Goal: Use online tool/utility: Utilize a website feature to perform a specific function

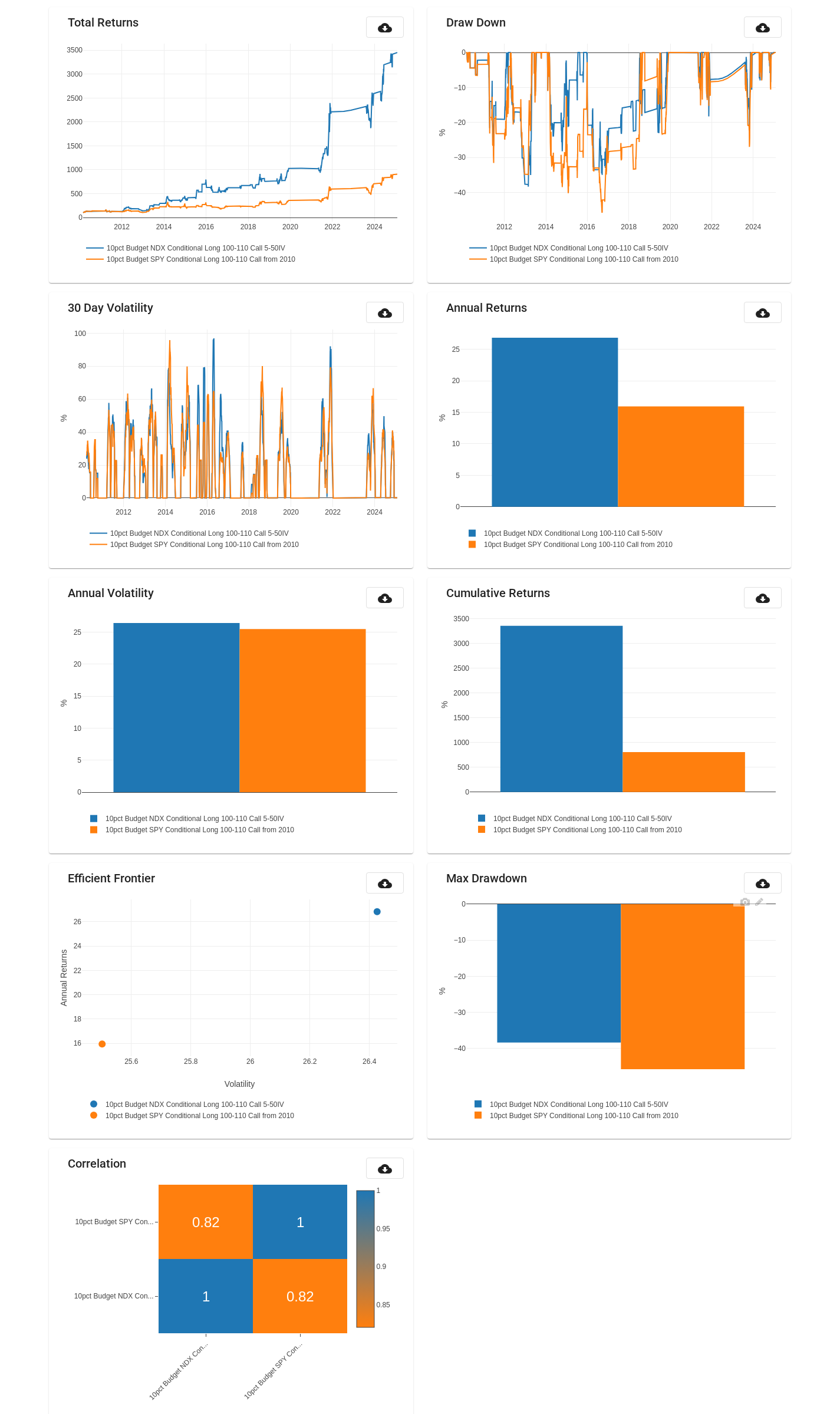
scroll to position [318, 0]
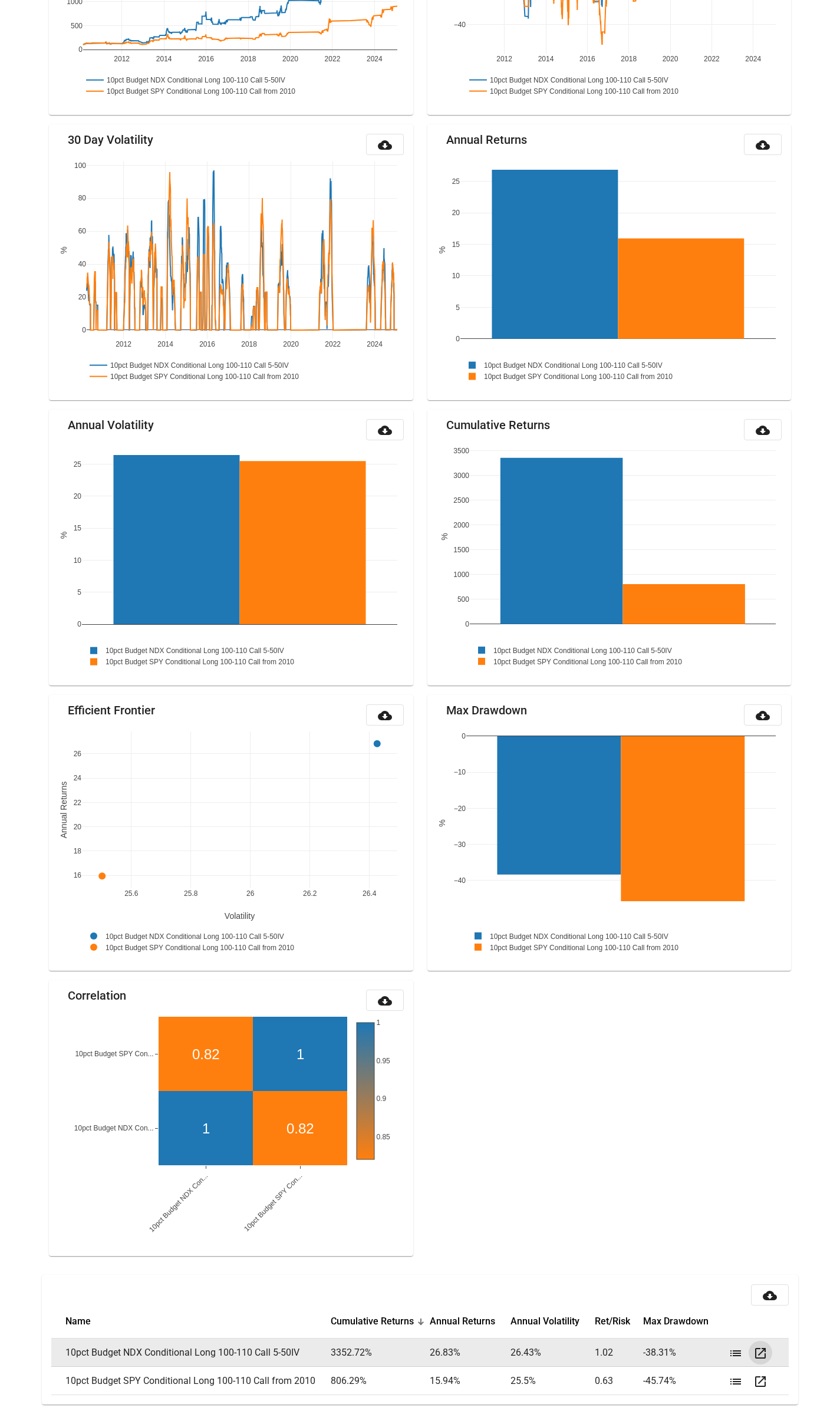
click at [761, 1356] on mat-icon "open_in_new" at bounding box center [760, 1353] width 15 height 15
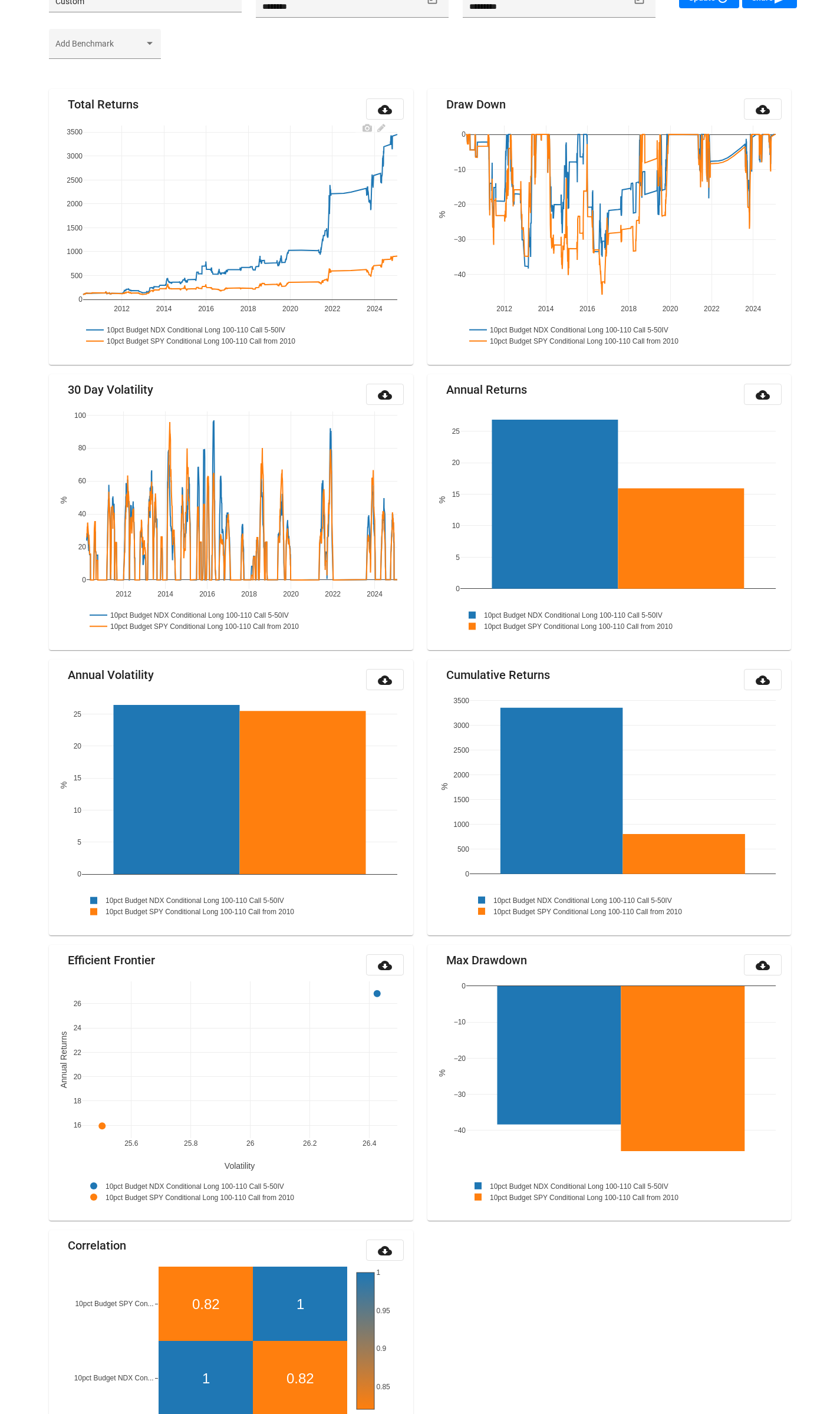
scroll to position [0, 0]
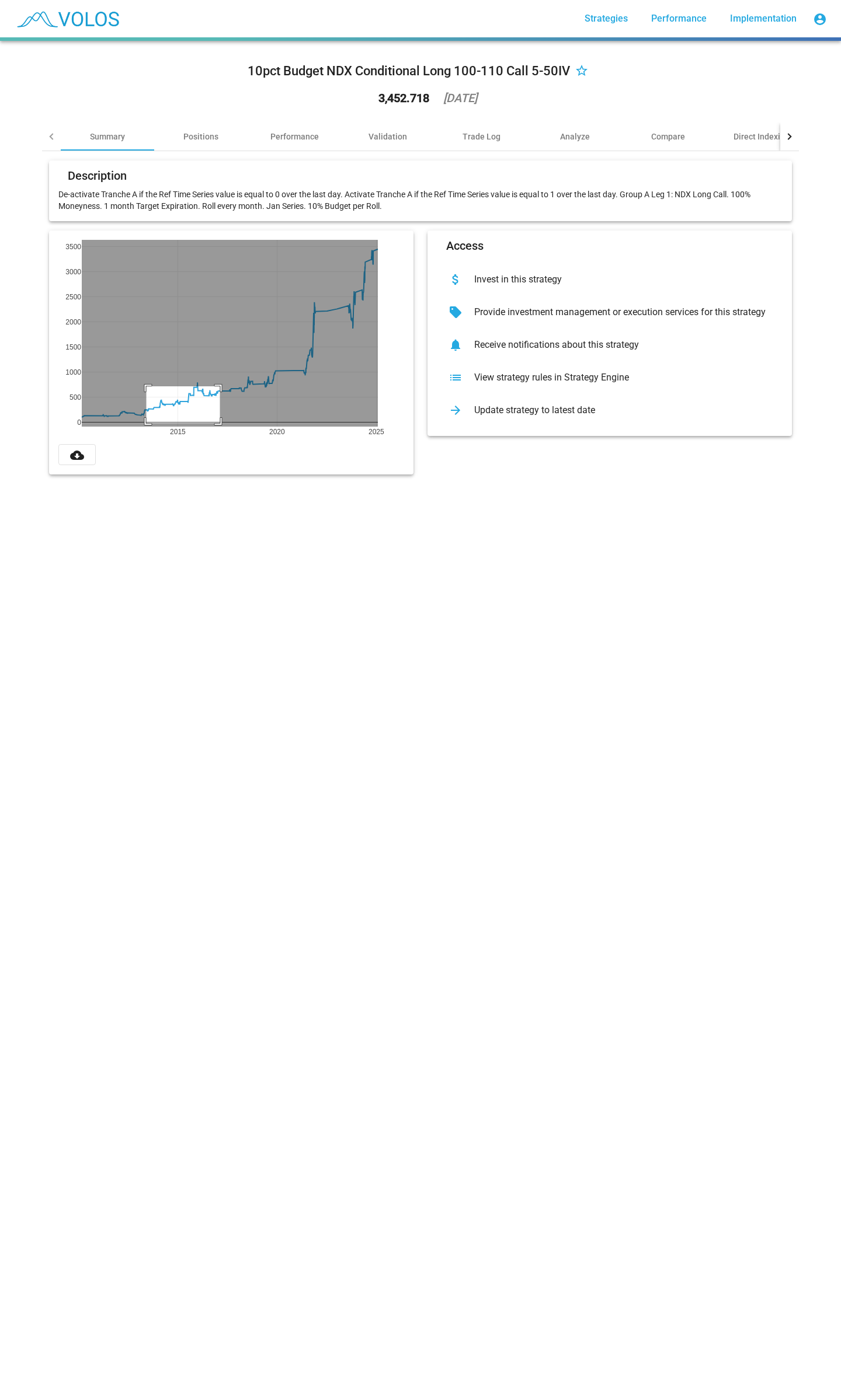
drag, startPoint x: 142, startPoint y: 423, endPoint x: 215, endPoint y: 387, distance: 81.4
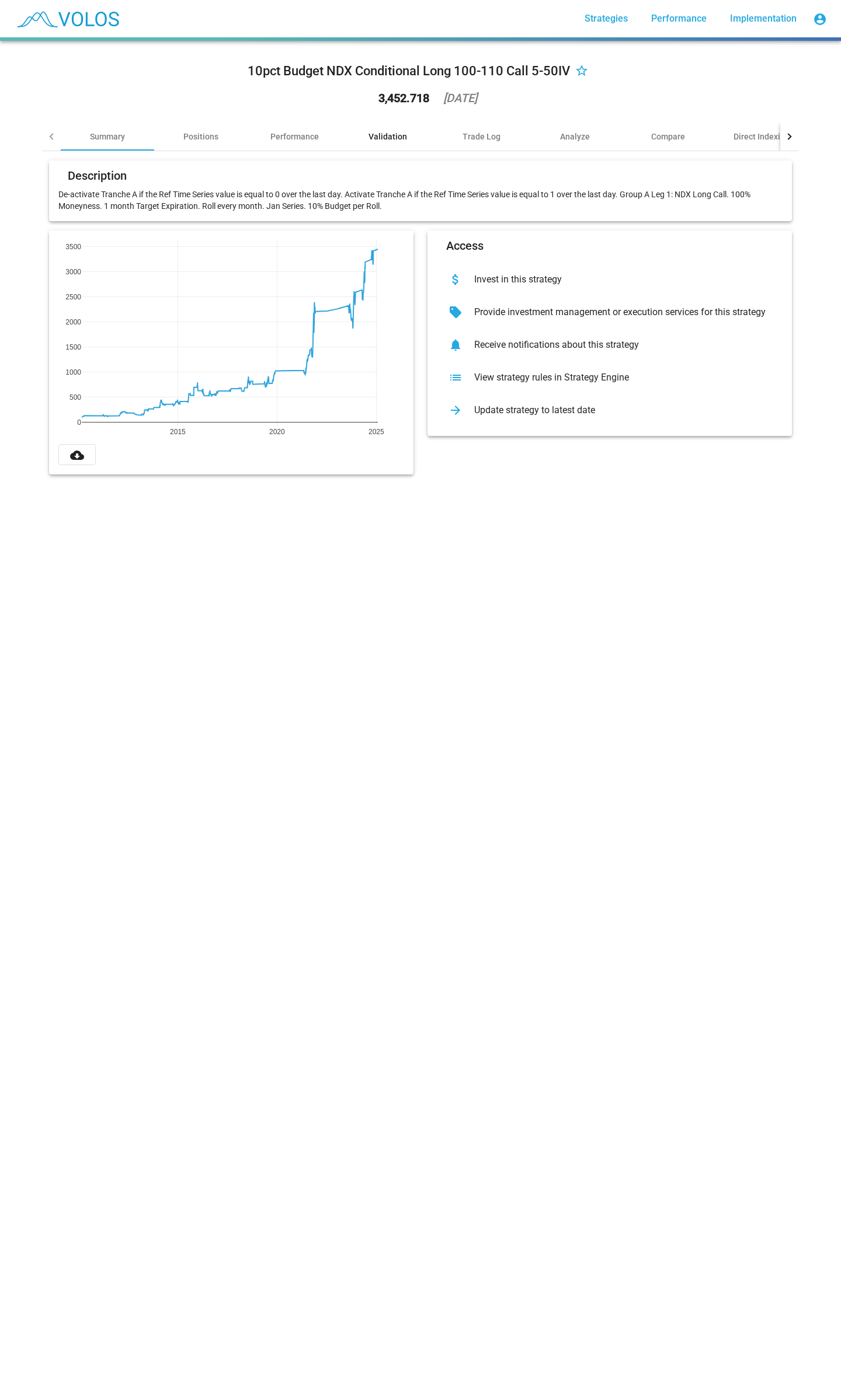
click at [392, 128] on div "Validation" at bounding box center [388, 136] width 93 height 28
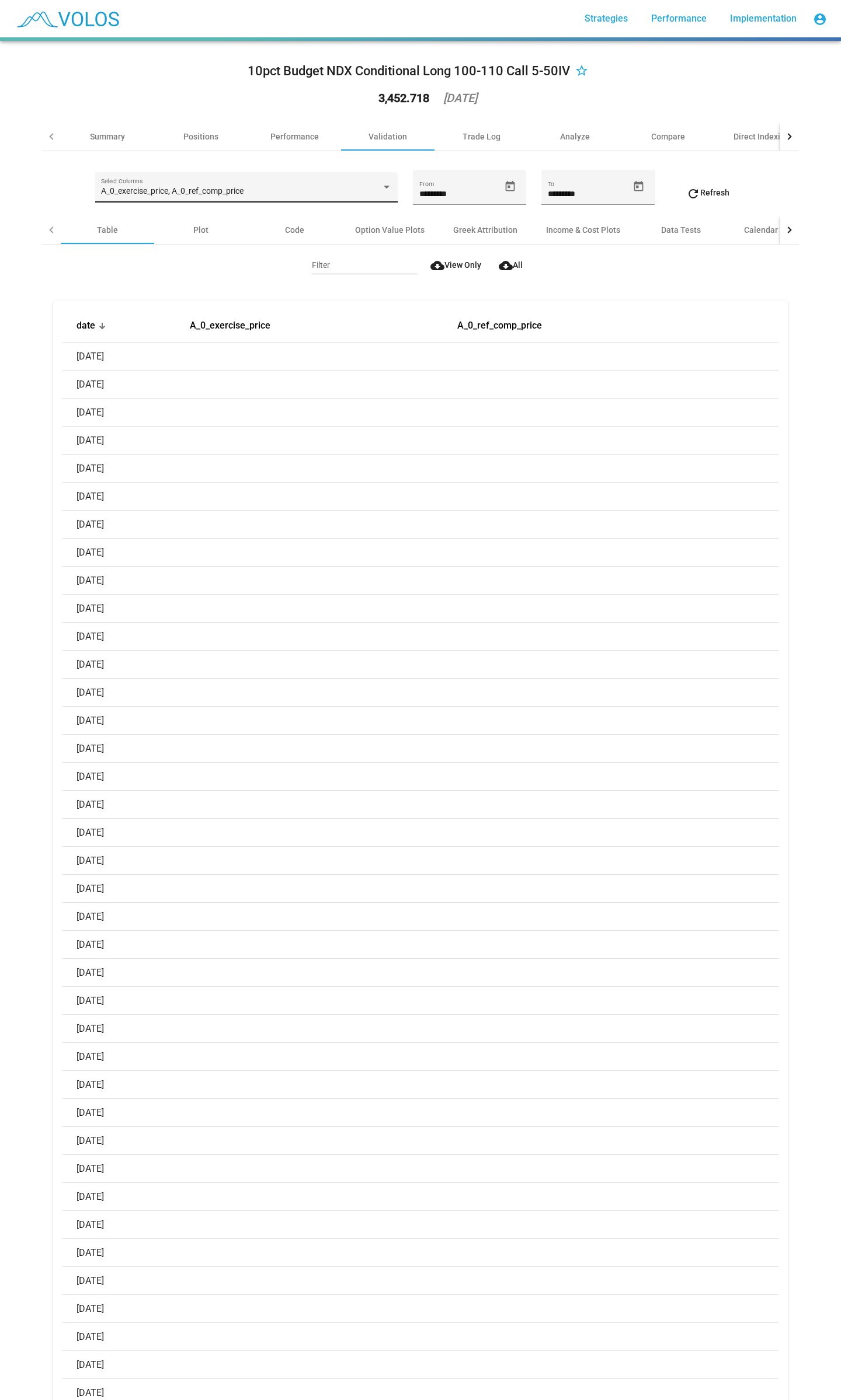
click at [273, 196] on div "A_0_exercise_price, A_0_ref_comp_price Select Columns" at bounding box center [246, 190] width 290 height 24
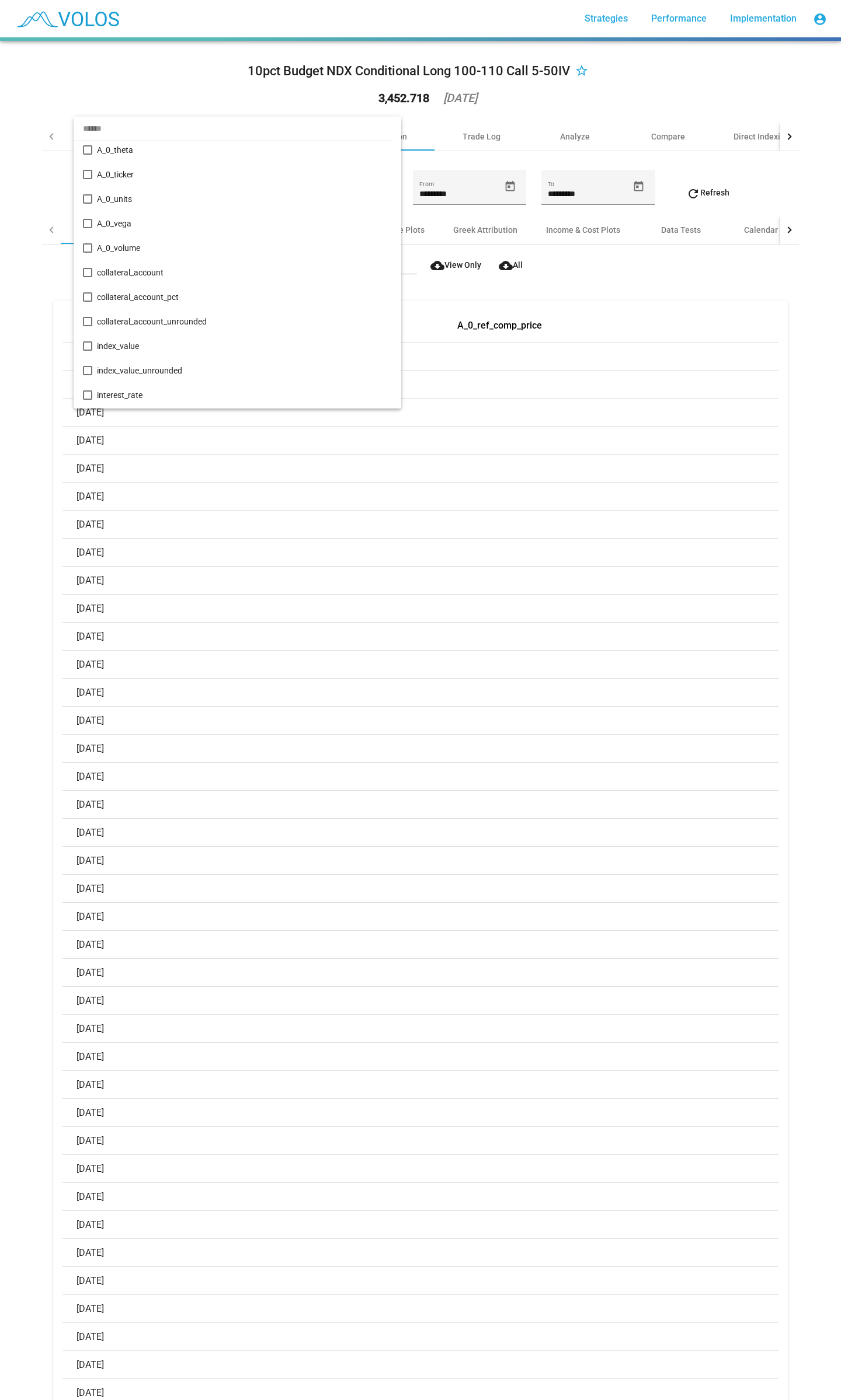
scroll to position [1474, 0]
click at [265, 347] on span "trigger_Activate_market_trigger_1" at bounding box center [244, 347] width 295 height 25
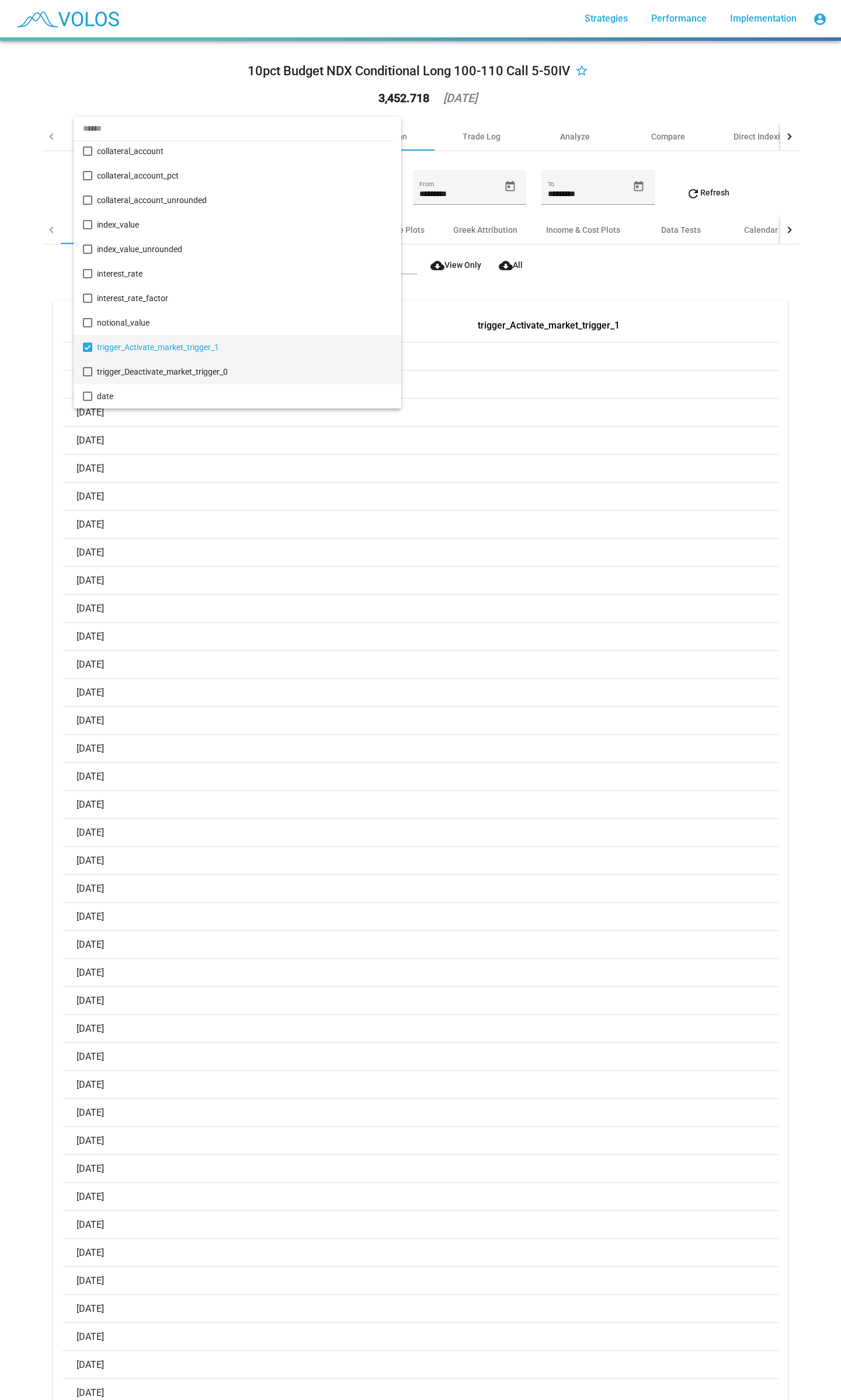
click at [250, 372] on span "trigger_Deactivate_market_trigger_0" at bounding box center [244, 372] width 295 height 25
click at [581, 290] on div at bounding box center [420, 700] width 841 height 1400
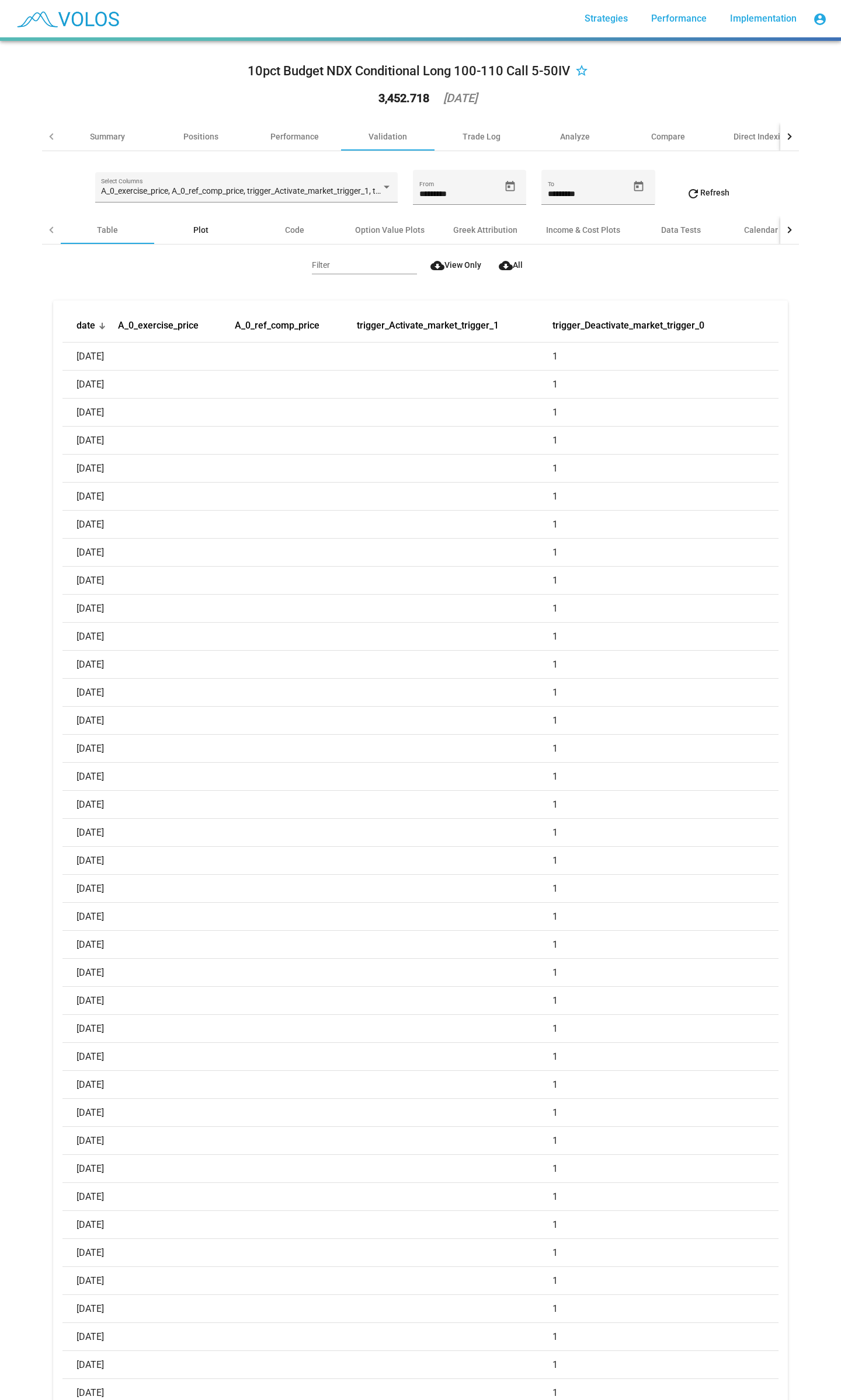
click at [205, 229] on div "Plot" at bounding box center [201, 229] width 93 height 28
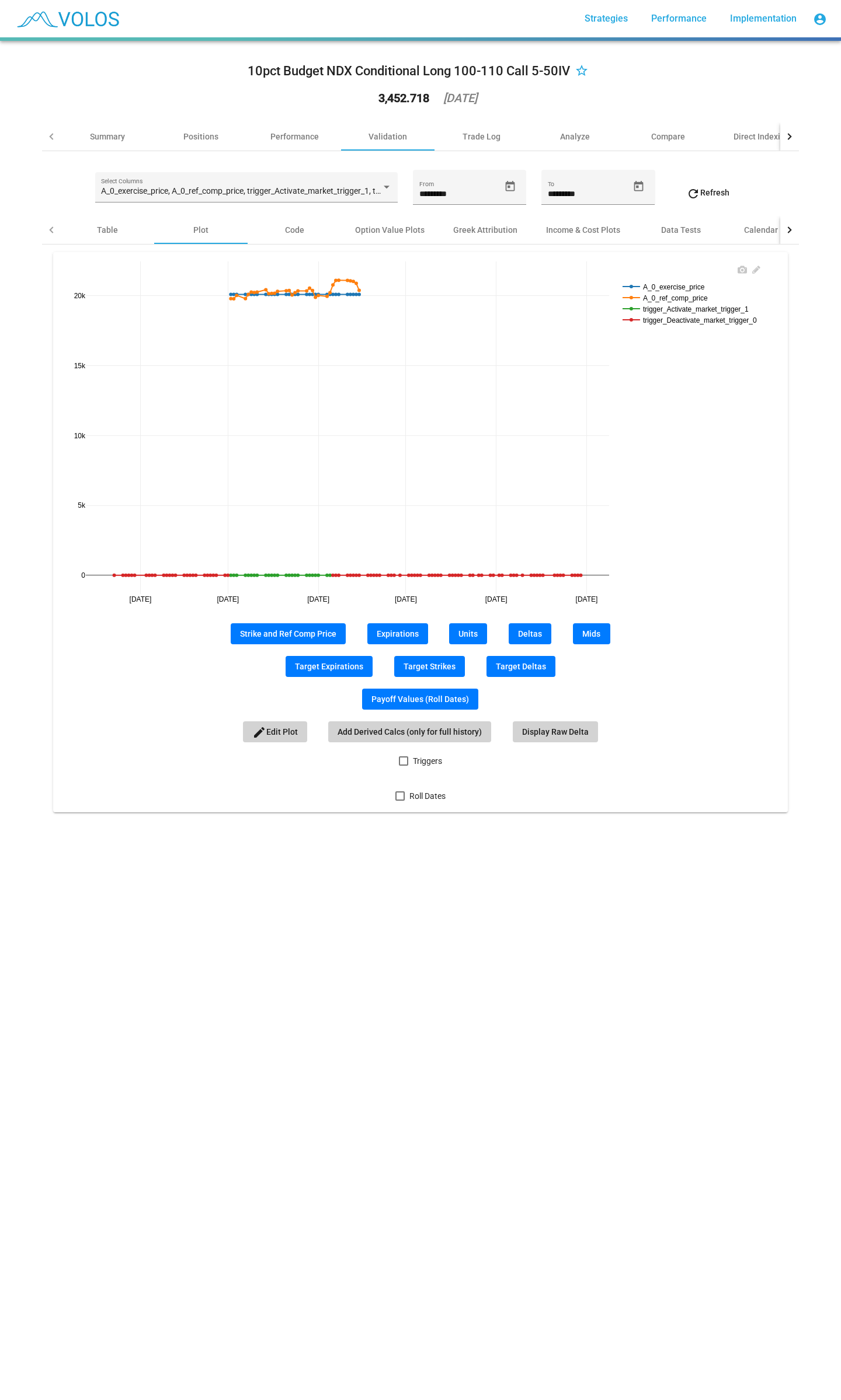
click at [681, 310] on rect at bounding box center [697, 308] width 155 height 11
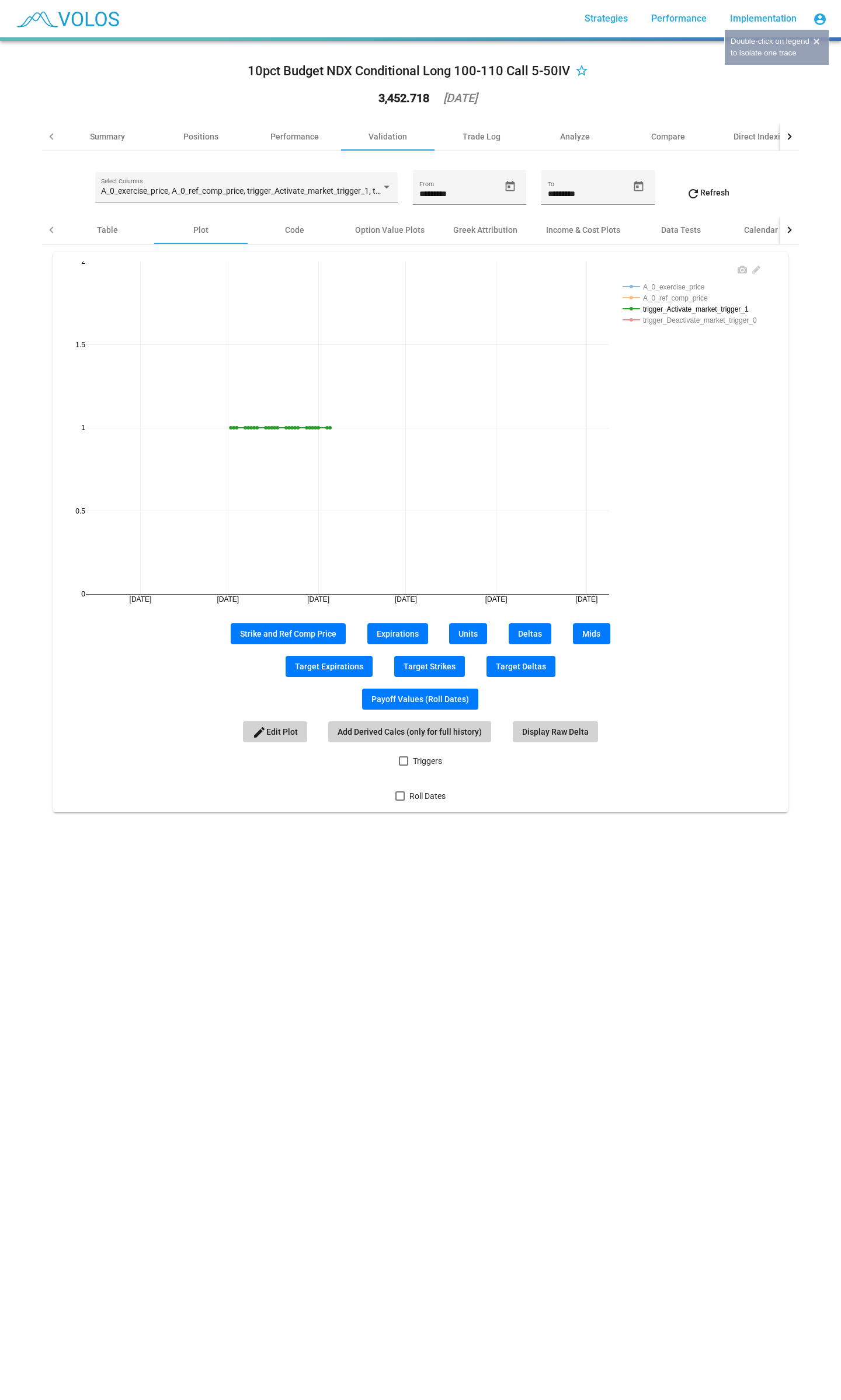
click at [674, 321] on rect at bounding box center [697, 319] width 155 height 11
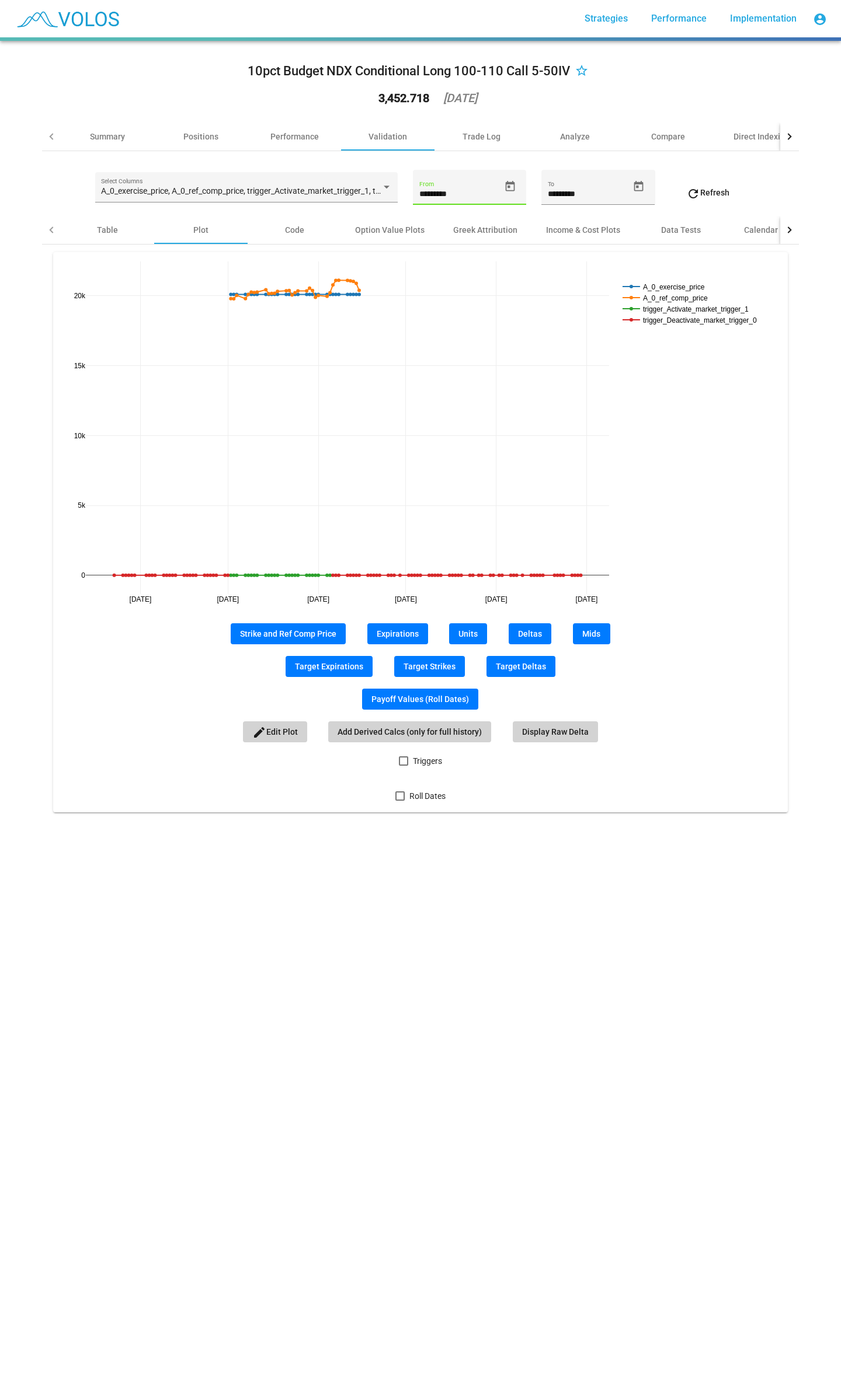
click at [464, 198] on input "*********" at bounding box center [459, 194] width 80 height 9
type input "*********"
click at [716, 196] on span "refresh Refresh" at bounding box center [707, 192] width 43 height 9
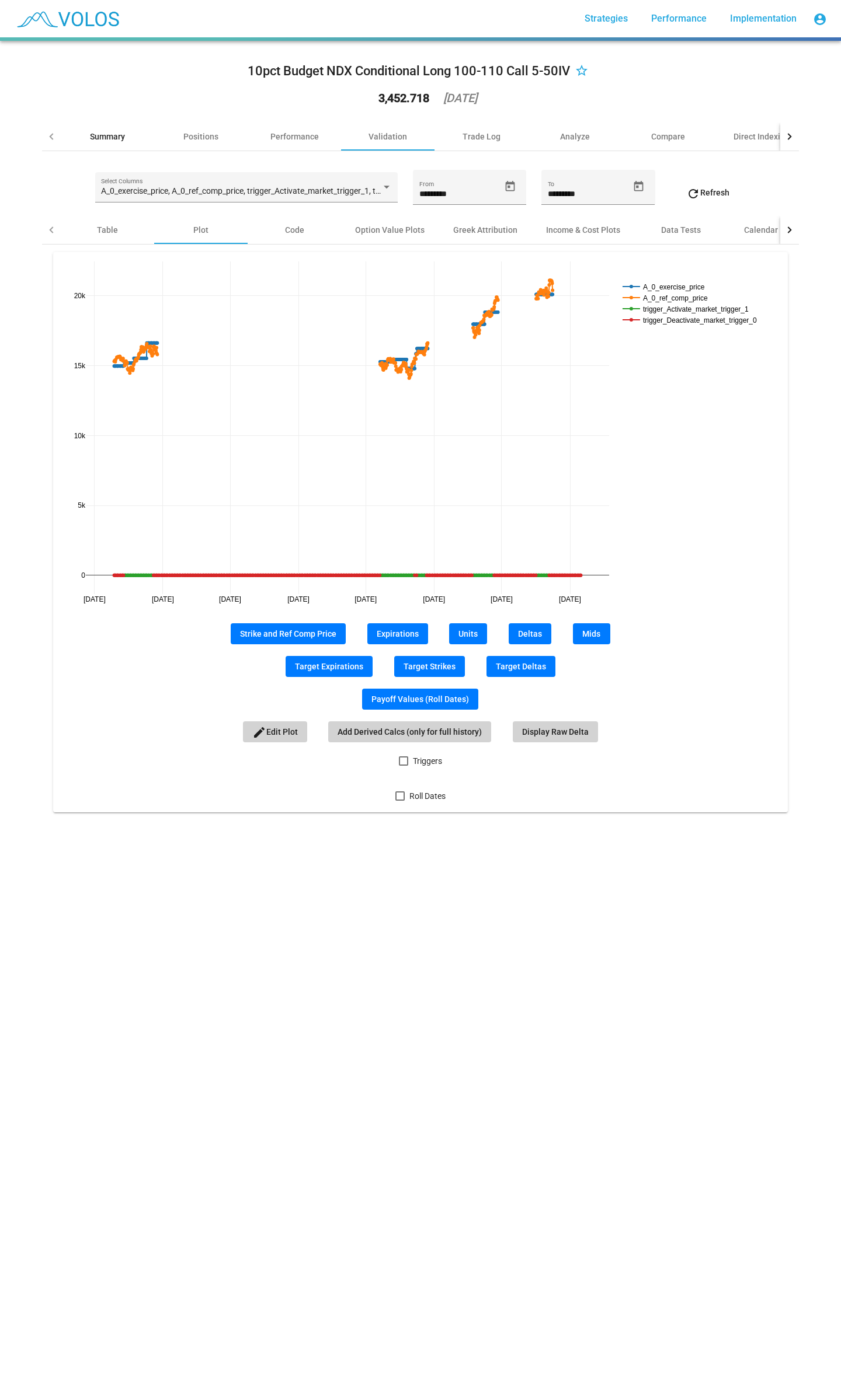
click at [92, 132] on div "Summary" at bounding box center [107, 136] width 35 height 12
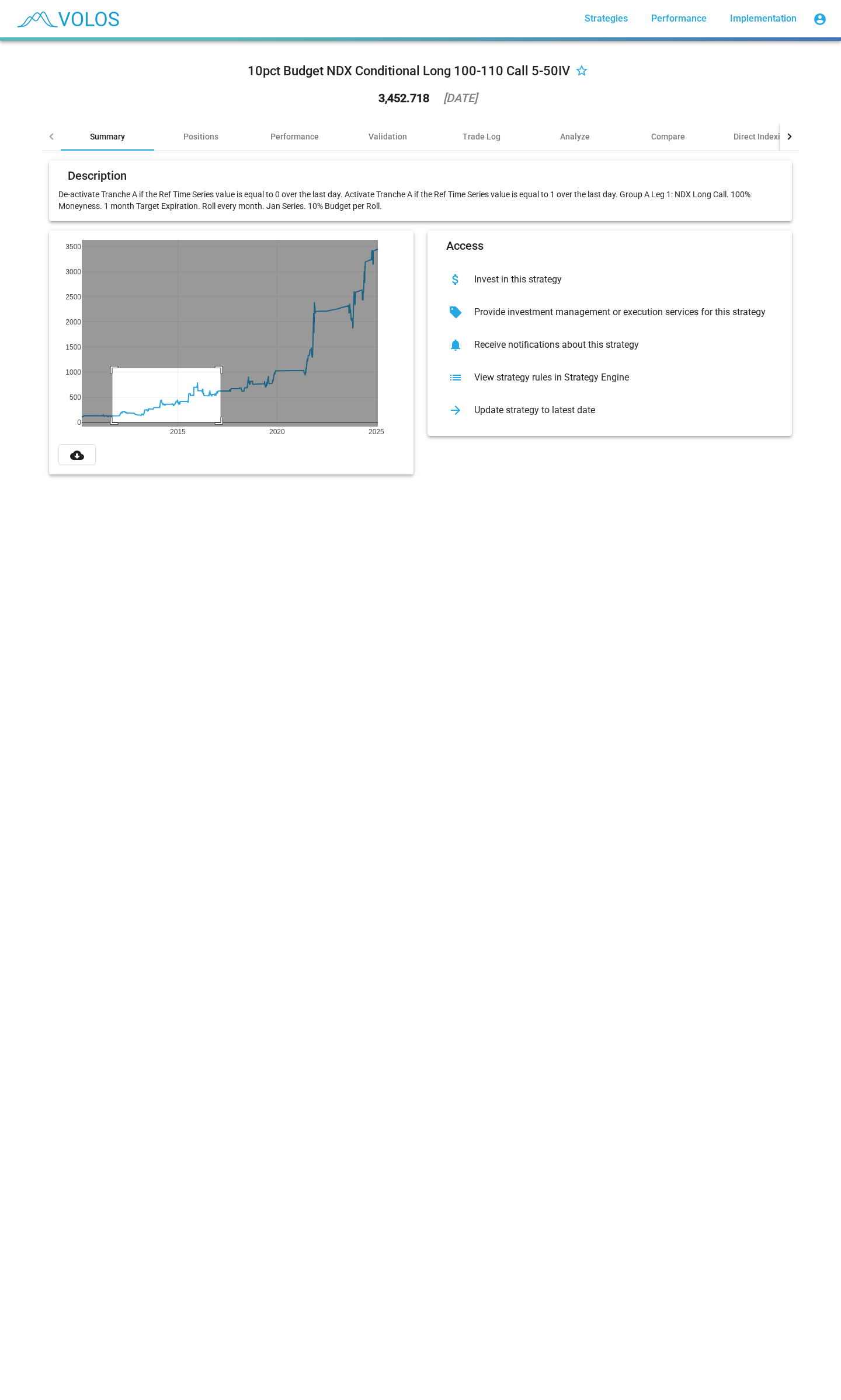
drag, startPoint x: 216, startPoint y: 368, endPoint x: 108, endPoint y: 422, distance: 120.7
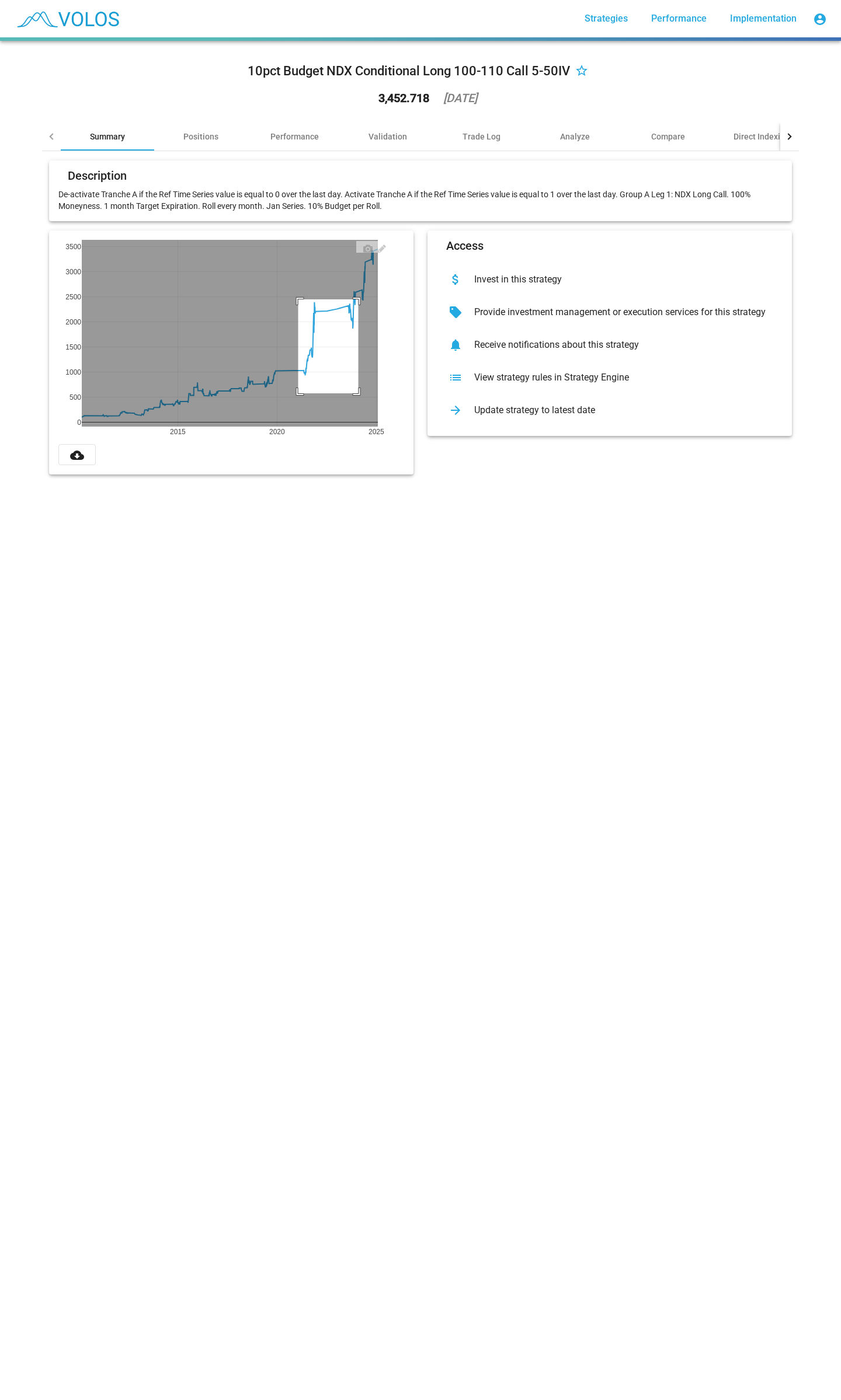
drag, startPoint x: 294, startPoint y: 394, endPoint x: 366, endPoint y: 302, distance: 116.8
drag, startPoint x: 283, startPoint y: 363, endPoint x: 165, endPoint y: 411, distance: 127.4
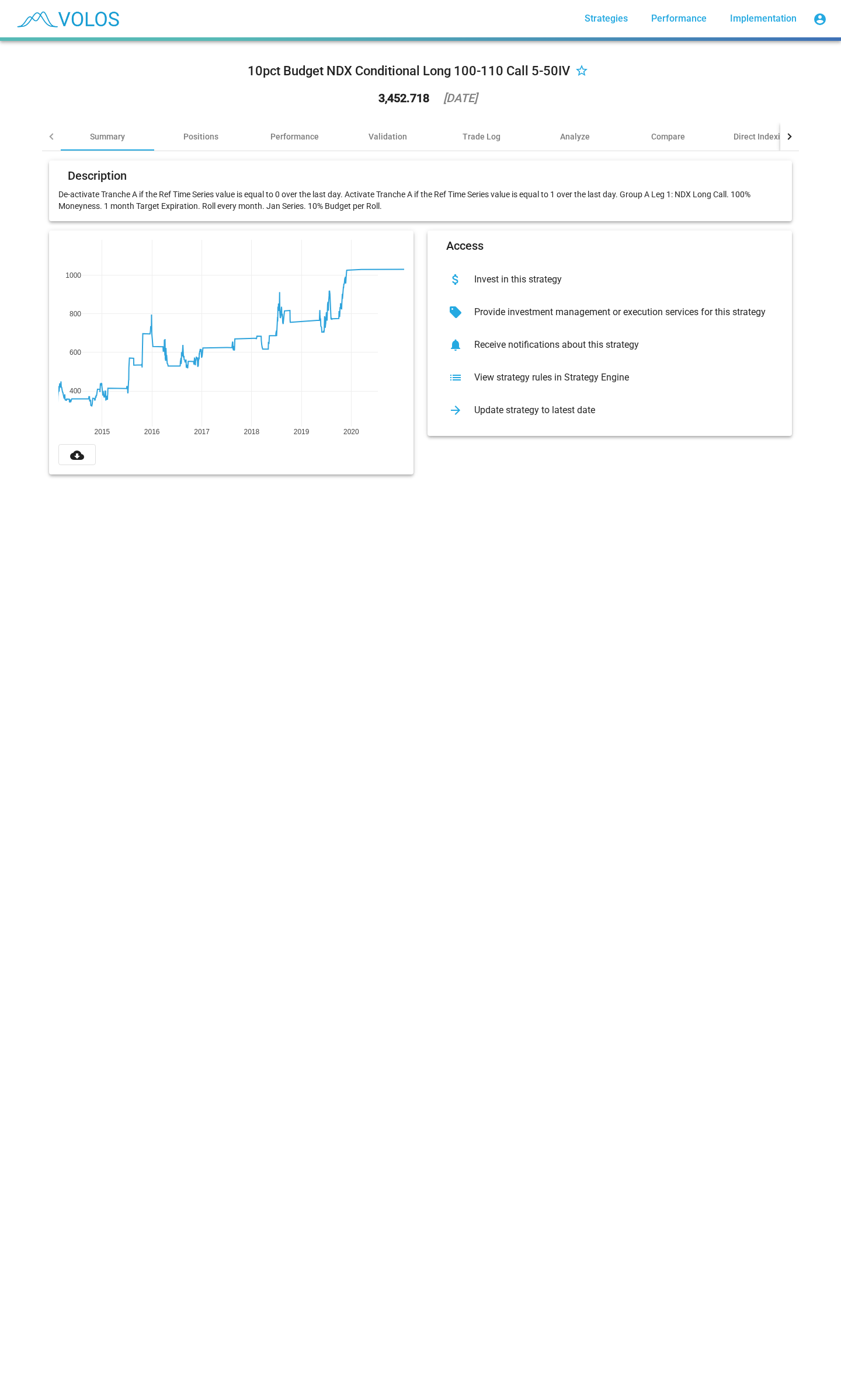
drag, startPoint x: 413, startPoint y: 458, endPoint x: 405, endPoint y: 460, distance: 8.2
click at [414, 458] on div "2015 2020 2016 2017 2018 2019 1000 400 600 800 cloud_download" at bounding box center [231, 352] width 379 height 244
